Goal: Transaction & Acquisition: Purchase product/service

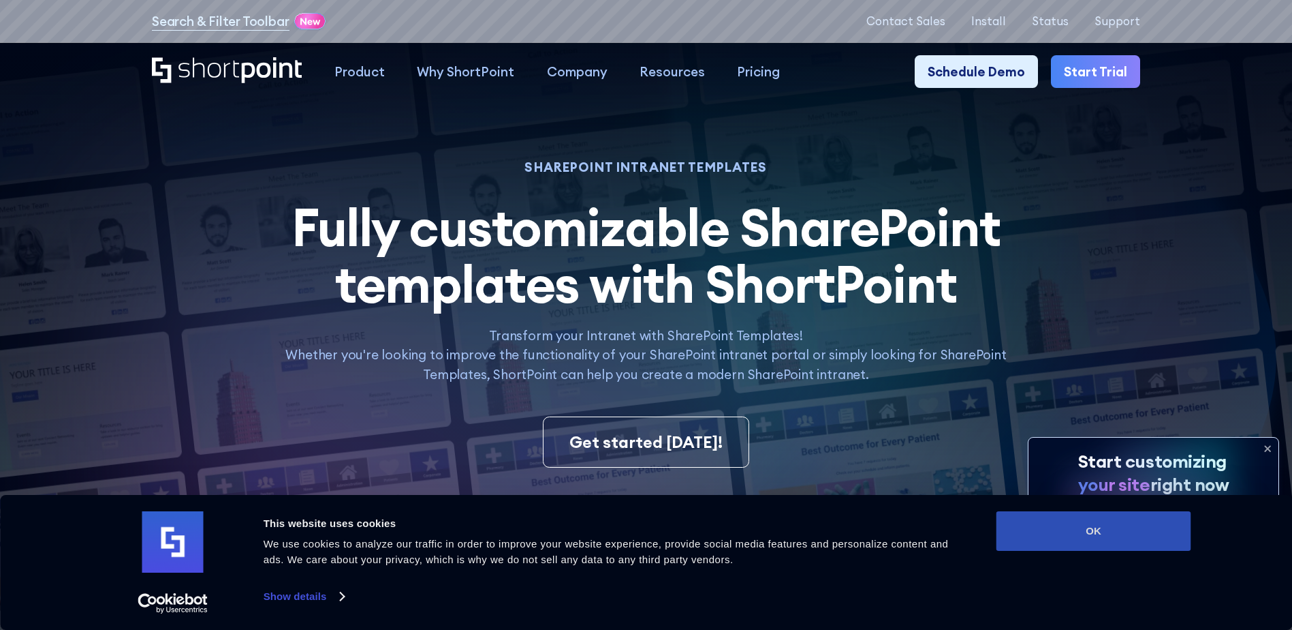
click at [1136, 519] on button "OK" at bounding box center [1094, 531] width 195 height 40
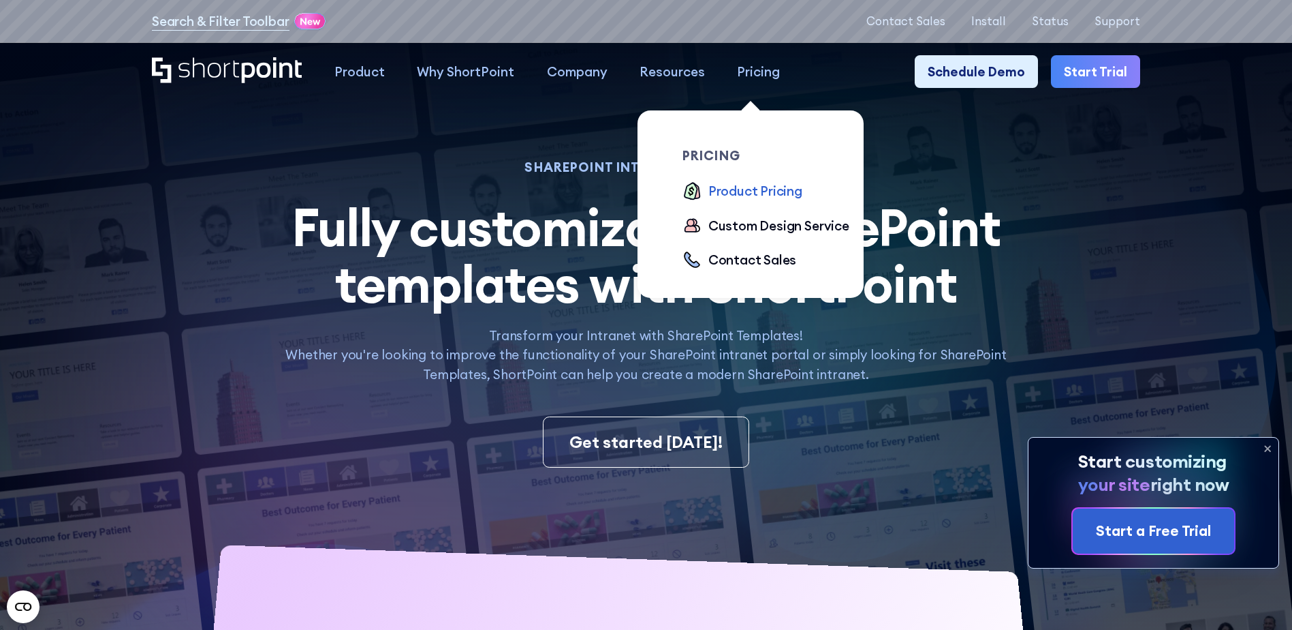
click at [768, 192] on div "Product Pricing" at bounding box center [756, 190] width 94 height 19
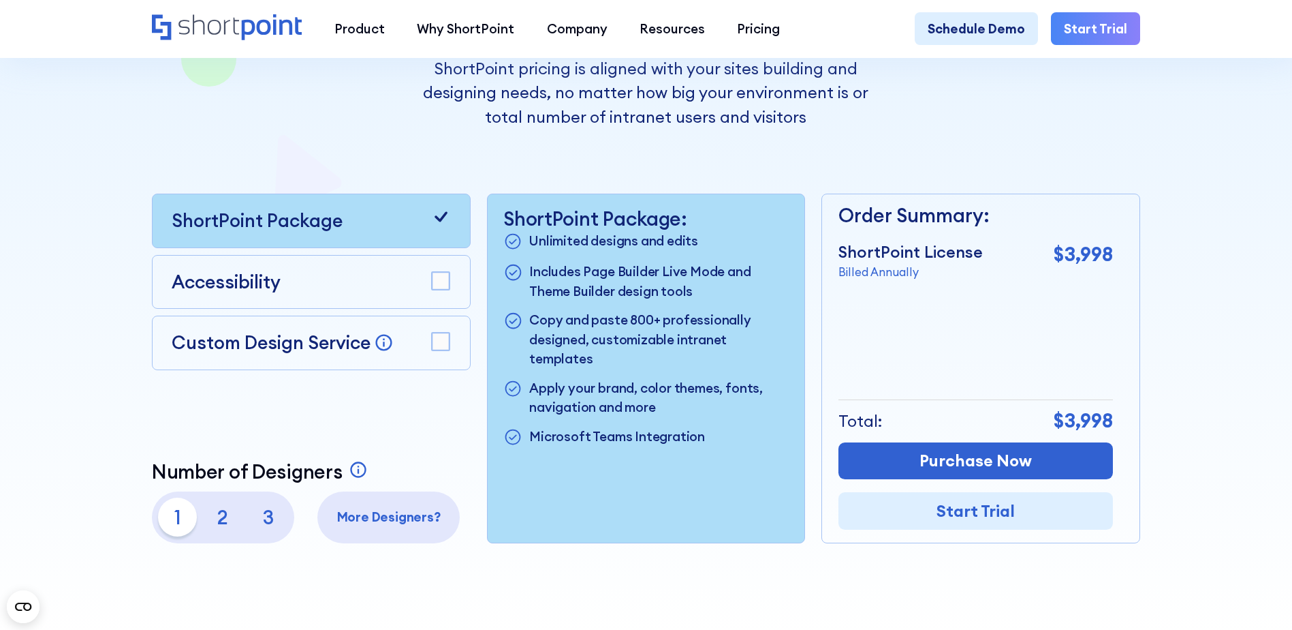
scroll to position [273, 0]
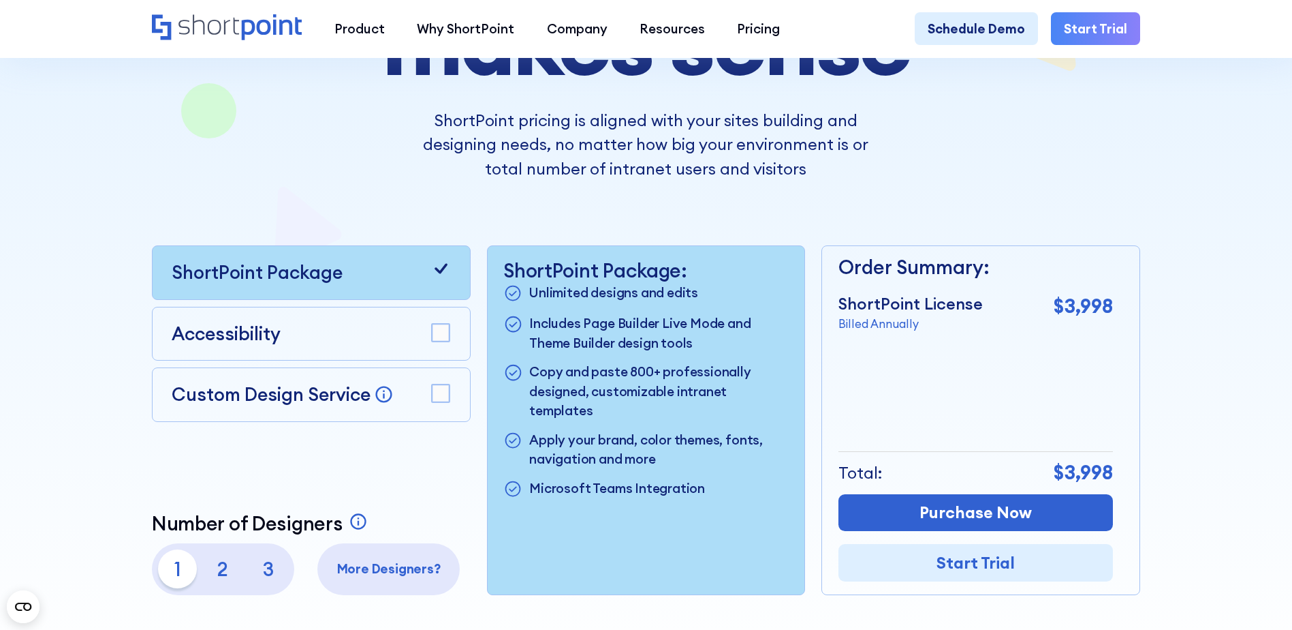
click at [440, 339] on rect at bounding box center [441, 333] width 18 height 18
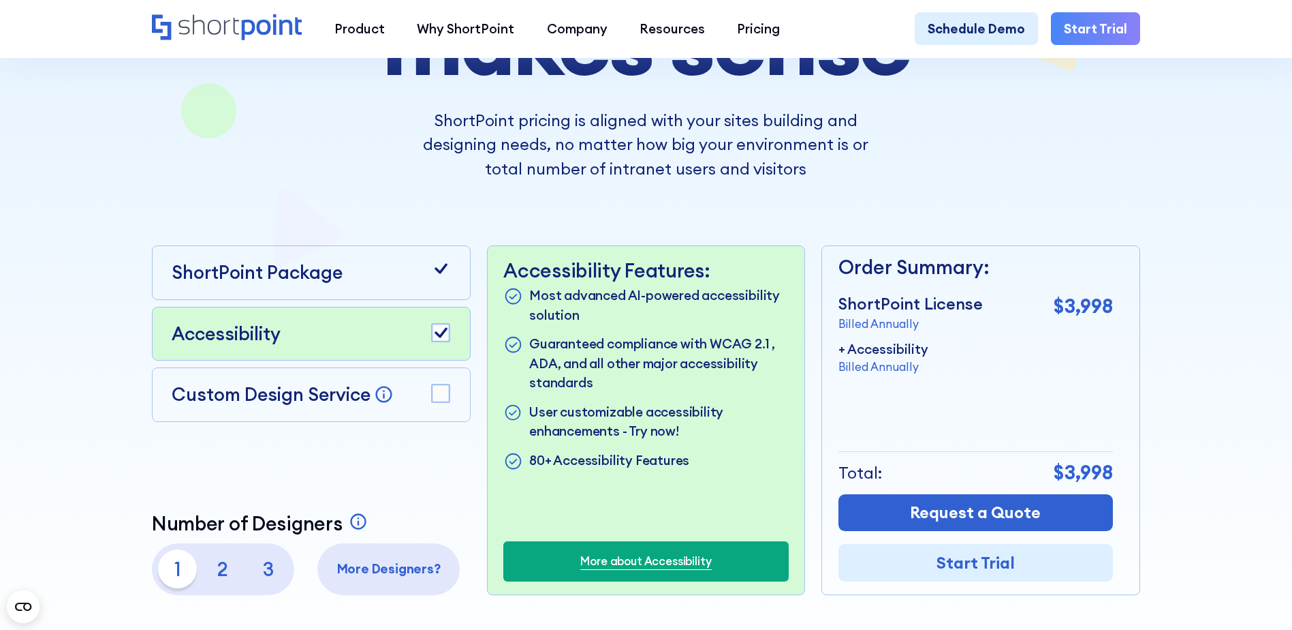
click at [437, 391] on rect at bounding box center [441, 393] width 18 height 18
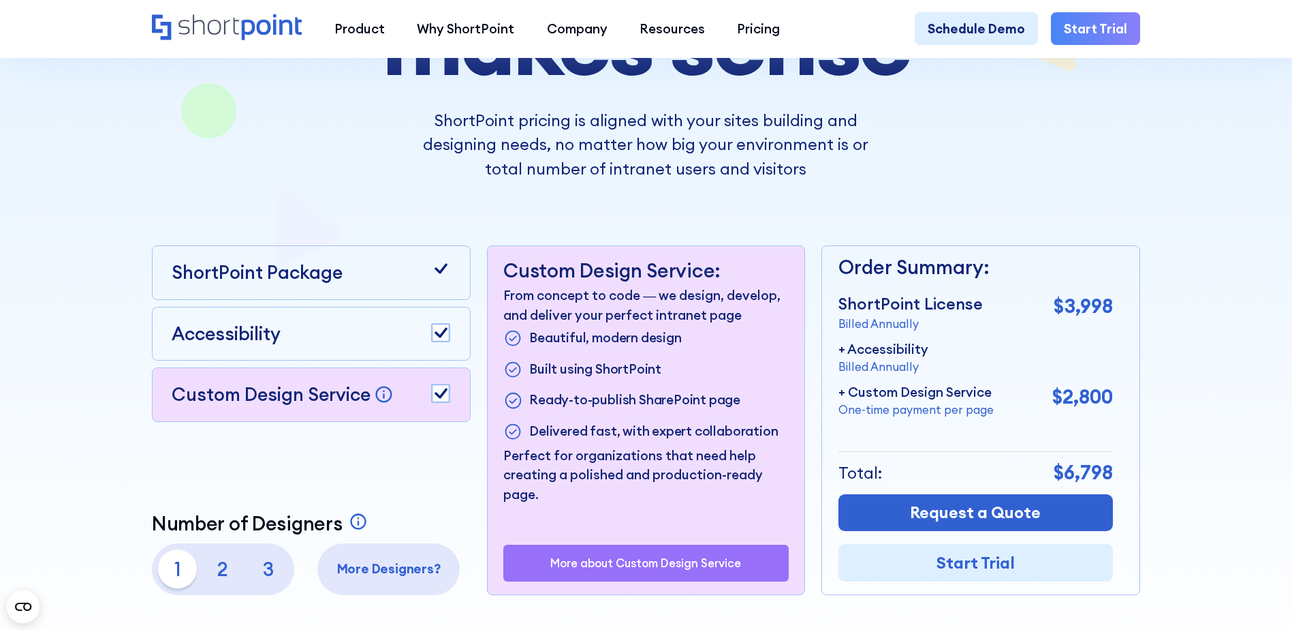
click at [435, 402] on rect at bounding box center [441, 393] width 18 height 18
click at [228, 578] on p "2" at bounding box center [223, 568] width 39 height 39
click at [252, 579] on p "3" at bounding box center [268, 568] width 39 height 39
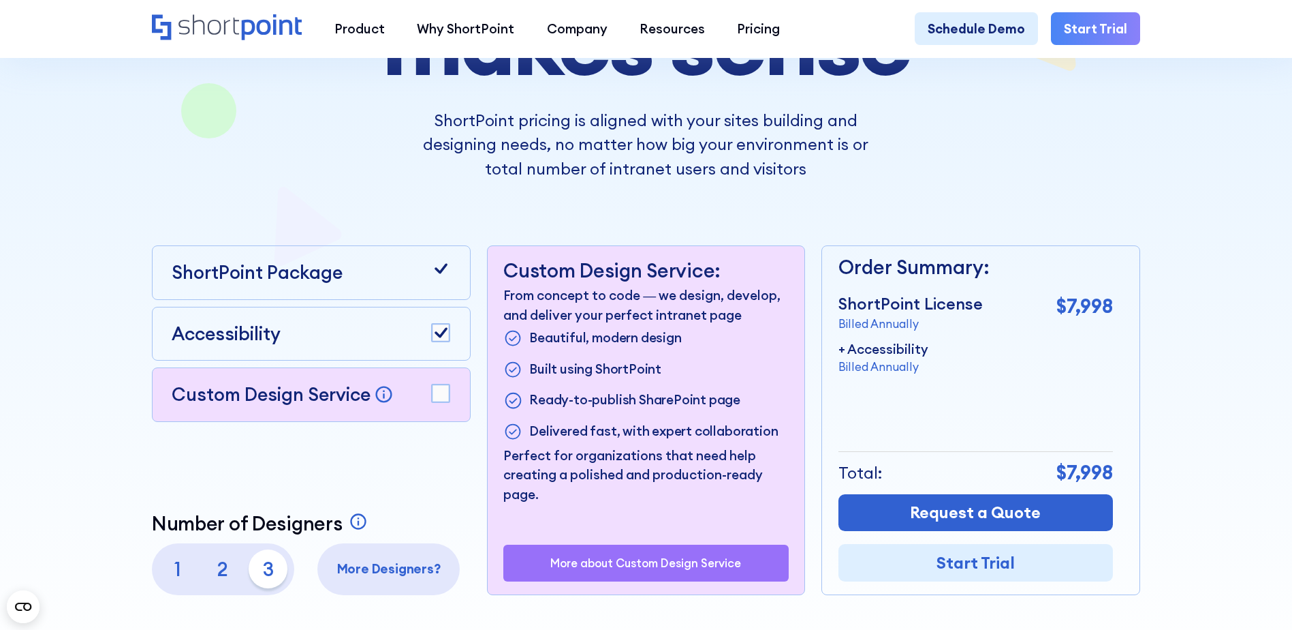
click at [182, 575] on p "1" at bounding box center [177, 568] width 39 height 39
